Goal: Task Accomplishment & Management: Manage account settings

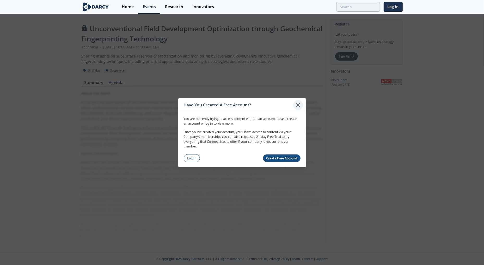
click at [298, 103] on icon at bounding box center [298, 105] width 6 height 6
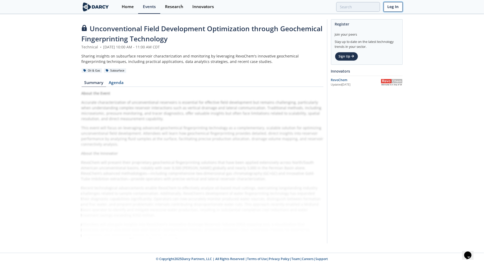
click at [395, 8] on link "Log In" at bounding box center [392, 7] width 19 height 10
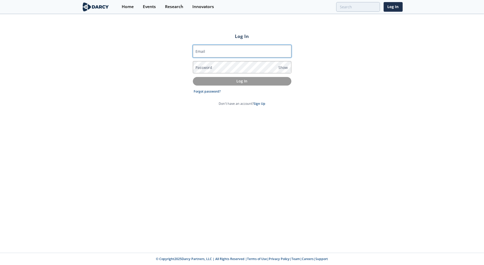
click at [214, 51] on input "Email" at bounding box center [242, 51] width 98 height 12
click at [255, 53] on input "Email" at bounding box center [242, 51] width 98 height 12
type input "[EMAIL_ADDRESS][DOMAIN_NAME]"
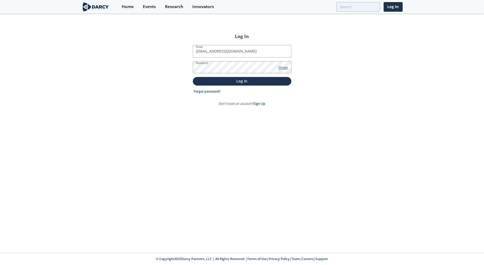
click at [281, 68] on span "Show" at bounding box center [282, 67] width 9 height 5
click at [260, 84] on p "Log In" at bounding box center [241, 80] width 91 height 5
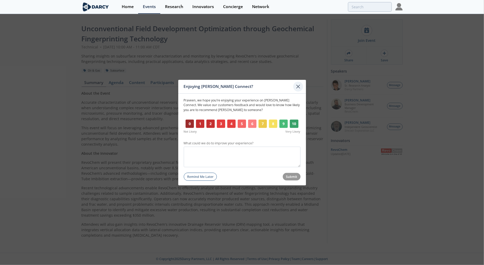
click at [297, 86] on icon at bounding box center [297, 86] width 3 height 3
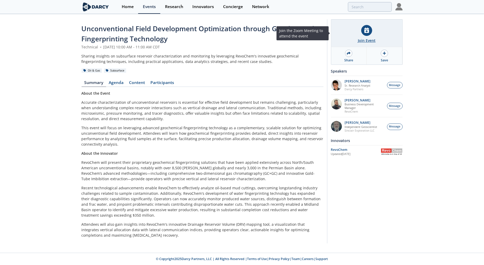
click at [365, 34] on div at bounding box center [366, 30] width 11 height 11
